Goal: Entertainment & Leisure: Consume media (video, audio)

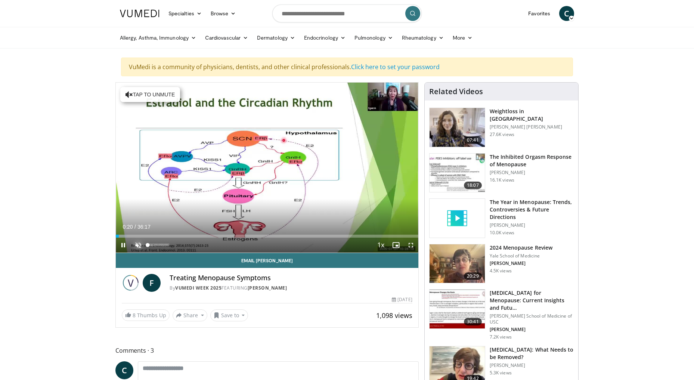
click at [138, 245] on span "Video Player" at bounding box center [138, 245] width 15 height 15
drag, startPoint x: 168, startPoint y: 246, endPoint x: 189, endPoint y: 248, distance: 20.7
click at [186, 246] on div "Current Time 0:24 / Duration 36:17 Pause Skip Backward Skip Forward Mute 100% L…" at bounding box center [267, 245] width 303 height 15
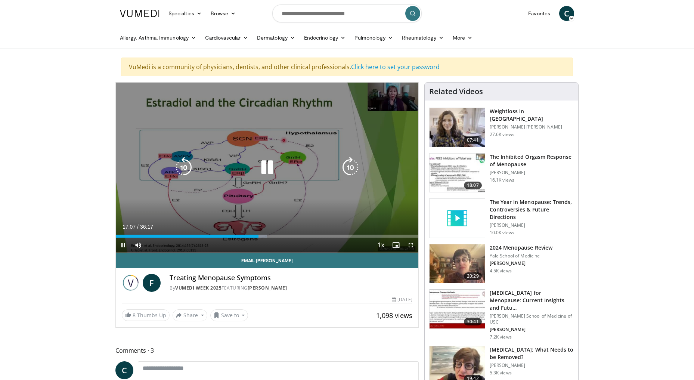
drag, startPoint x: 269, startPoint y: 168, endPoint x: 261, endPoint y: 170, distance: 8.4
click at [269, 168] on icon "Video Player" at bounding box center [267, 167] width 21 height 21
